Goal: Task Accomplishment & Management: Manage account settings

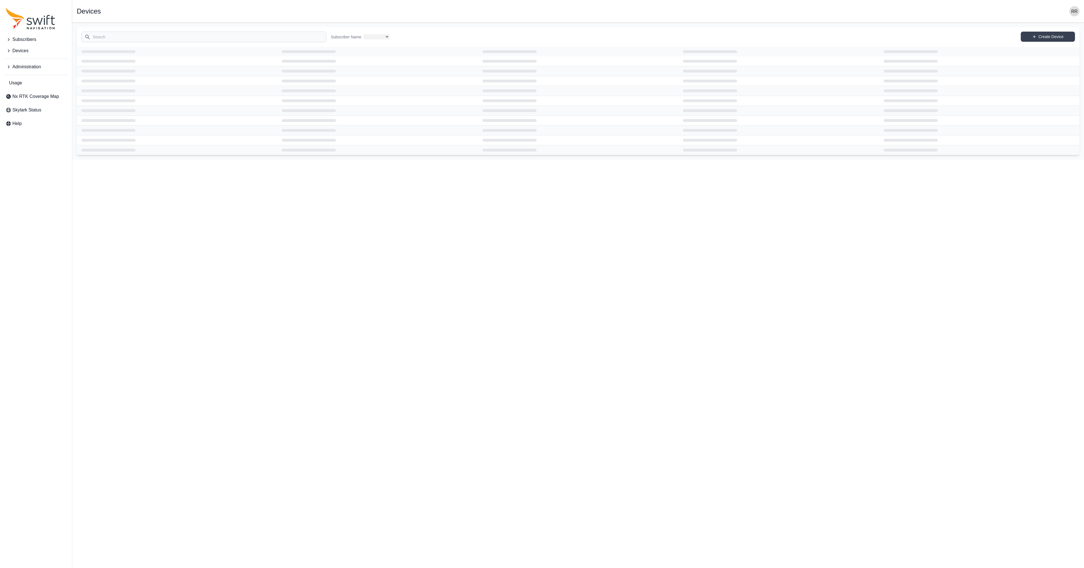
select select
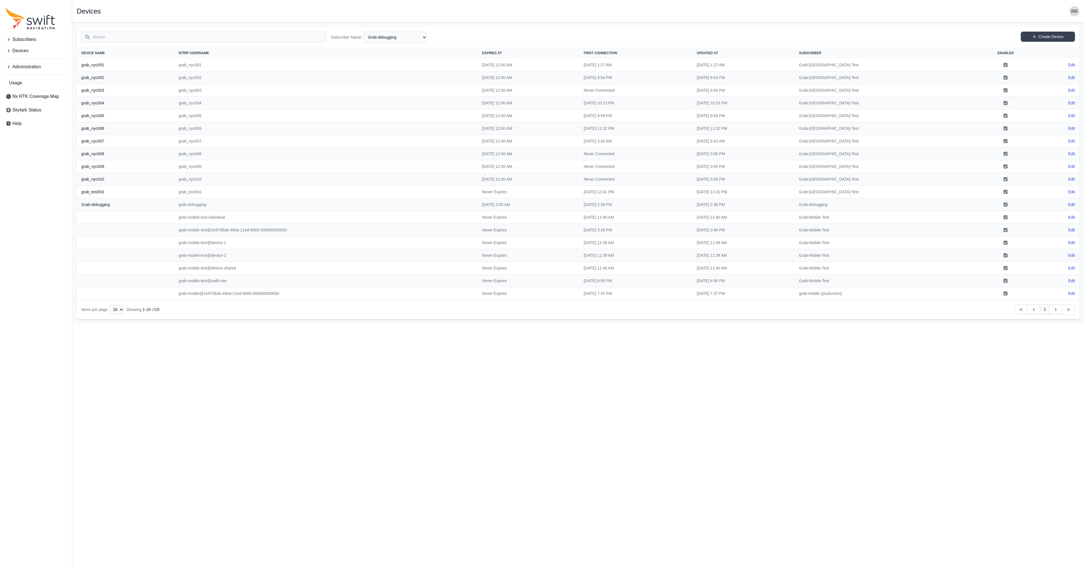
click at [21, 167] on div "Subscribers Devices Administration Usage Nx RTK Coverage Map Skylark Status Help" at bounding box center [36, 284] width 72 height 568
click at [1079, 13] on button "button" at bounding box center [1074, 11] width 10 height 10
click at [1031, 69] on link "Sign out" at bounding box center [1052, 74] width 63 height 10
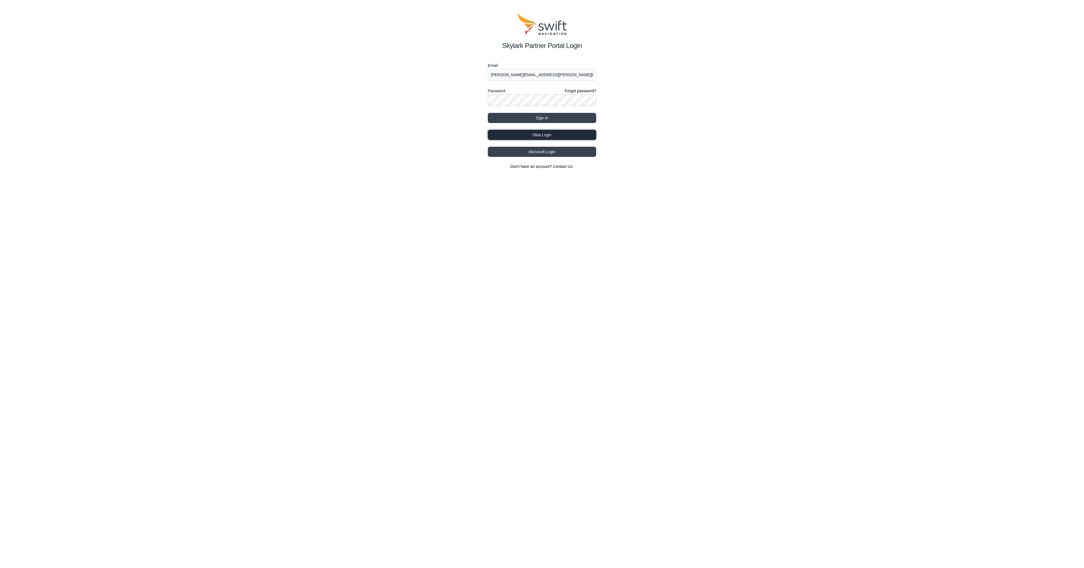
click at [564, 137] on button "Okta Login" at bounding box center [542, 135] width 108 height 10
